Goal: Find specific page/section: Find specific page/section

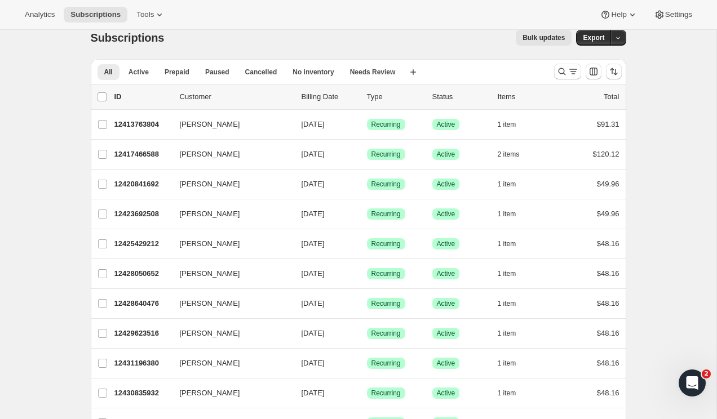
scroll to position [22, 0]
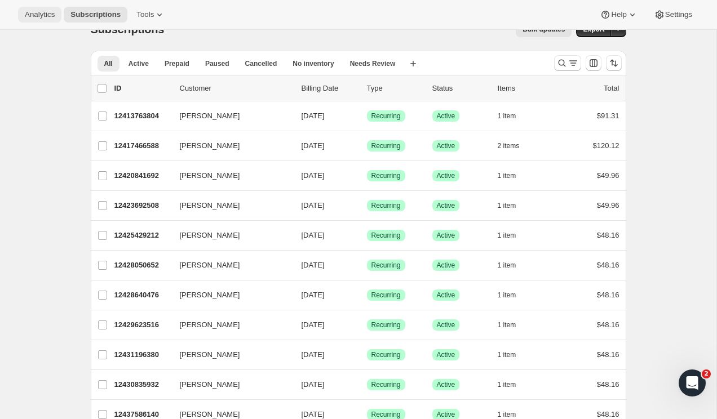
click at [34, 19] on span "Analytics" at bounding box center [40, 14] width 30 height 9
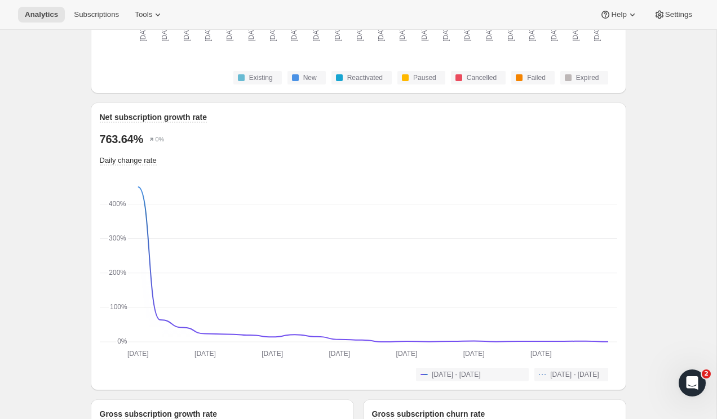
scroll to position [714, 0]
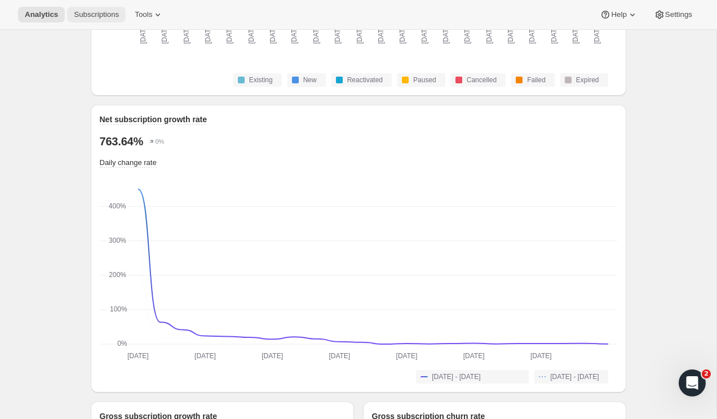
click at [97, 17] on span "Subscriptions" at bounding box center [96, 14] width 45 height 9
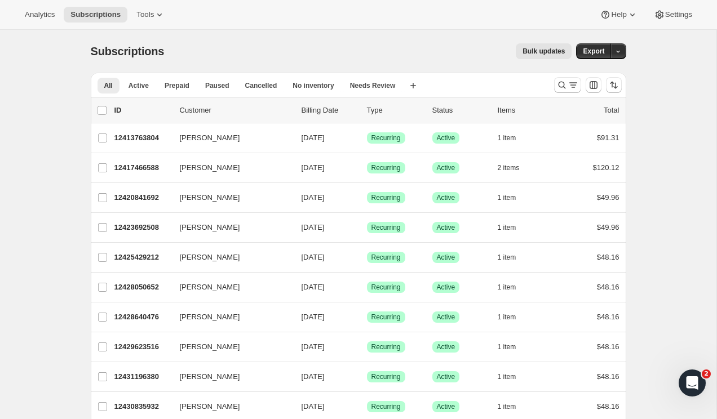
click at [30, 3] on div "Analytics Subscriptions Tools Help Settings" at bounding box center [358, 15] width 717 height 30
click at [28, 13] on span "Analytics" at bounding box center [40, 14] width 30 height 9
